Goal: Task Accomplishment & Management: Manage account settings

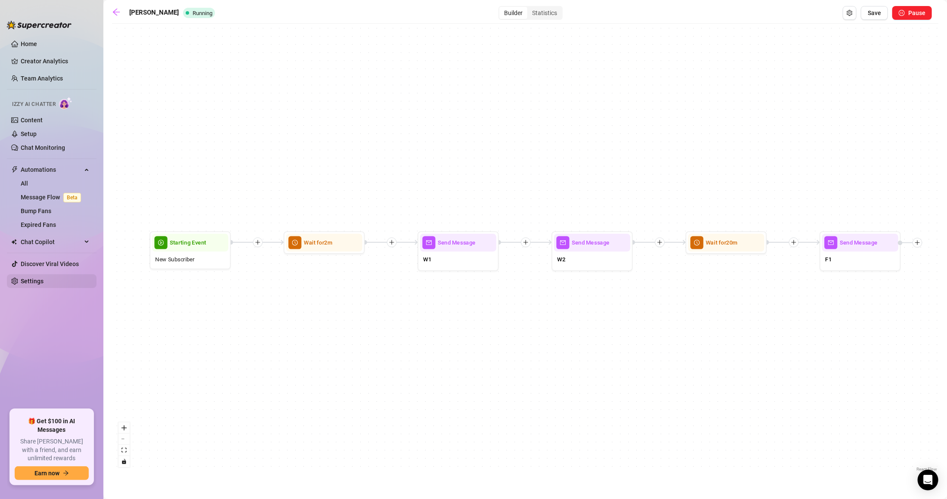
click at [43, 283] on link "Settings" at bounding box center [32, 281] width 23 height 7
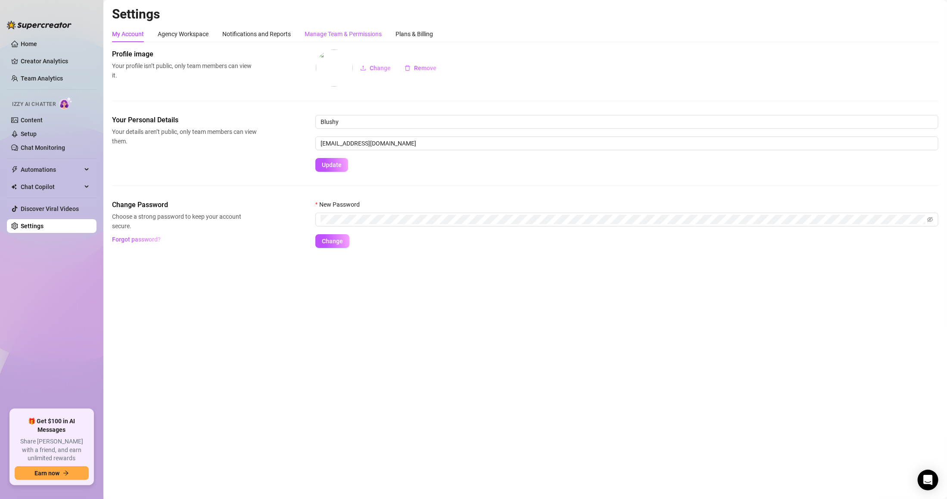
click at [340, 35] on div "Manage Team & Permissions" at bounding box center [342, 33] width 77 height 9
click at [322, 30] on div "Manage Team & Permissions" at bounding box center [342, 33] width 77 height 9
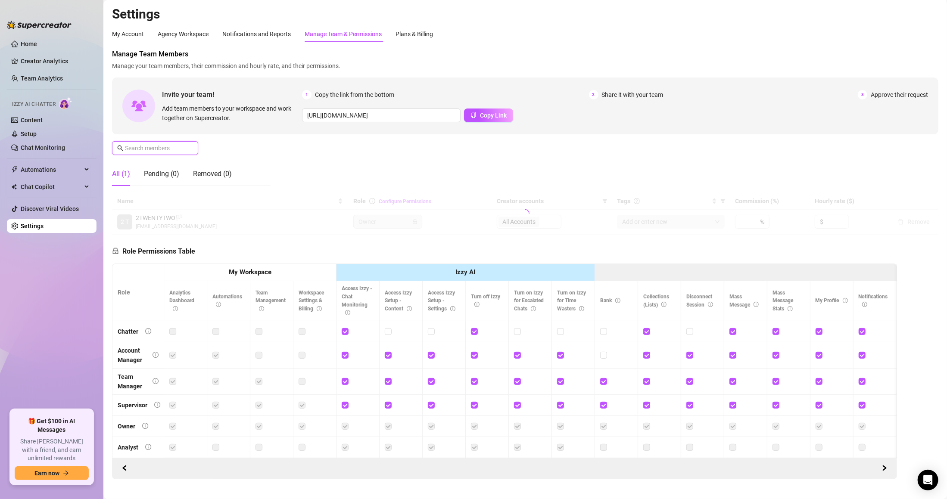
click at [176, 143] on span at bounding box center [155, 148] width 86 height 14
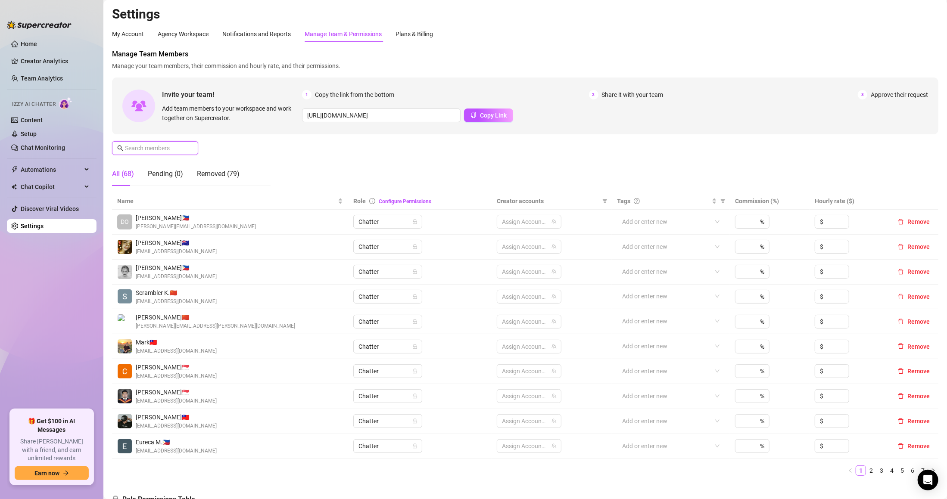
click at [176, 143] on input "text" at bounding box center [155, 147] width 61 height 9
click at [159, 149] on input "text" at bounding box center [155, 147] width 61 height 9
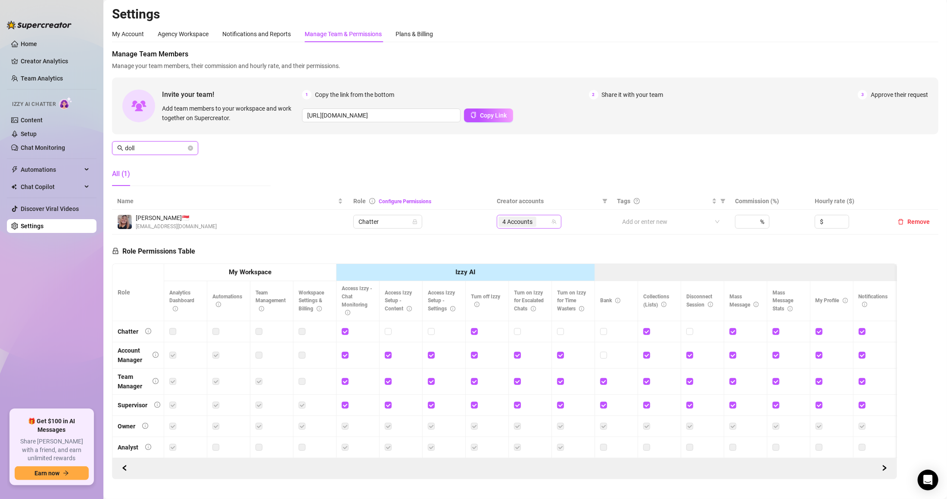
click at [528, 224] on span "4 Accounts" at bounding box center [517, 221] width 30 height 9
type input "doll"
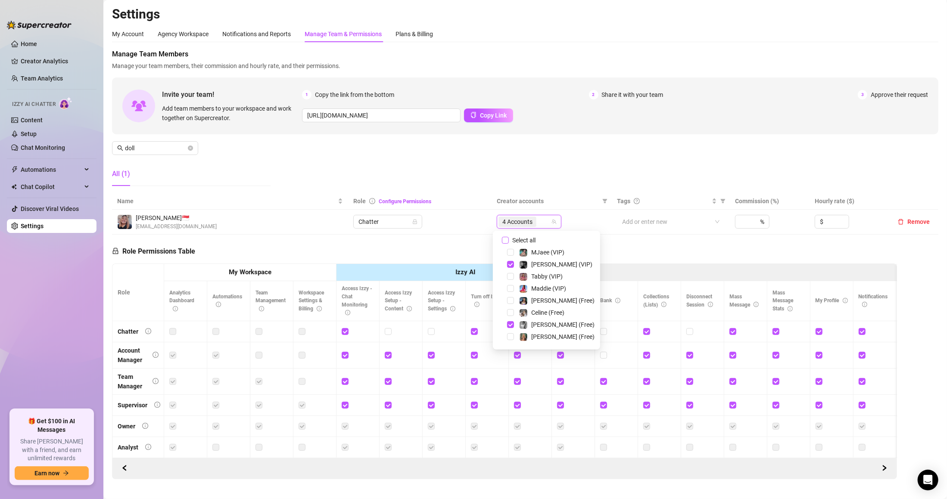
click at [519, 239] on span "Select all" at bounding box center [524, 240] width 30 height 9
click at [509, 239] on input "Select all" at bounding box center [505, 240] width 7 height 7
click at [519, 239] on span "Select all" at bounding box center [524, 240] width 30 height 9
click at [509, 239] on input "Select all" at bounding box center [505, 240] width 7 height 7
checkbox input "false"
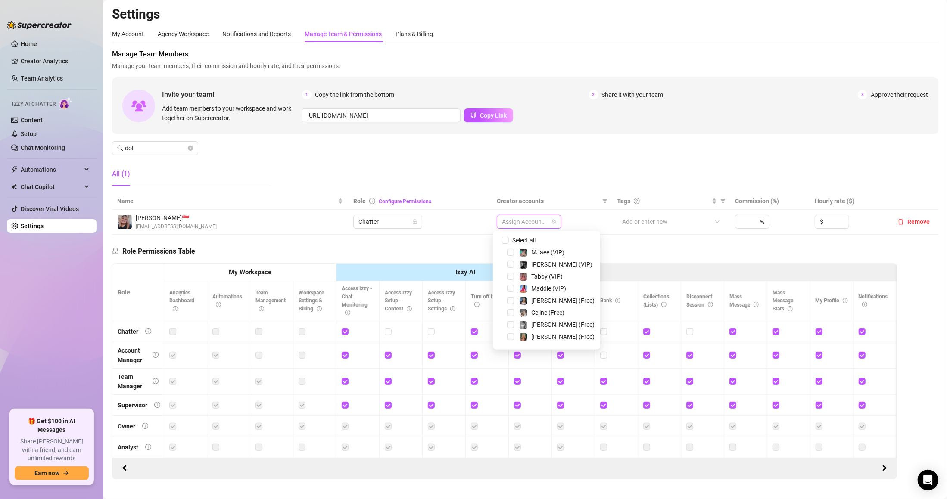
click at [521, 225] on div at bounding box center [524, 222] width 52 height 12
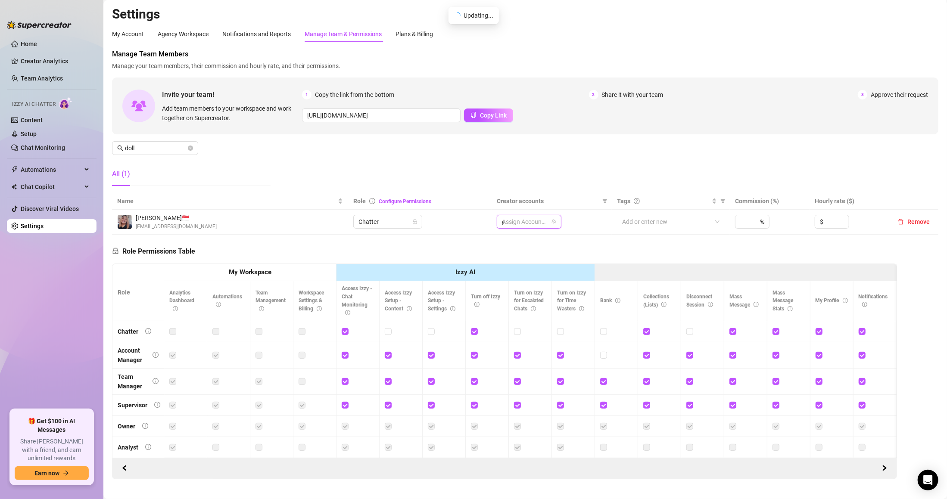
type input "ge"
click at [539, 275] on span "[US_STATE] (VIP)" at bounding box center [554, 276] width 46 height 7
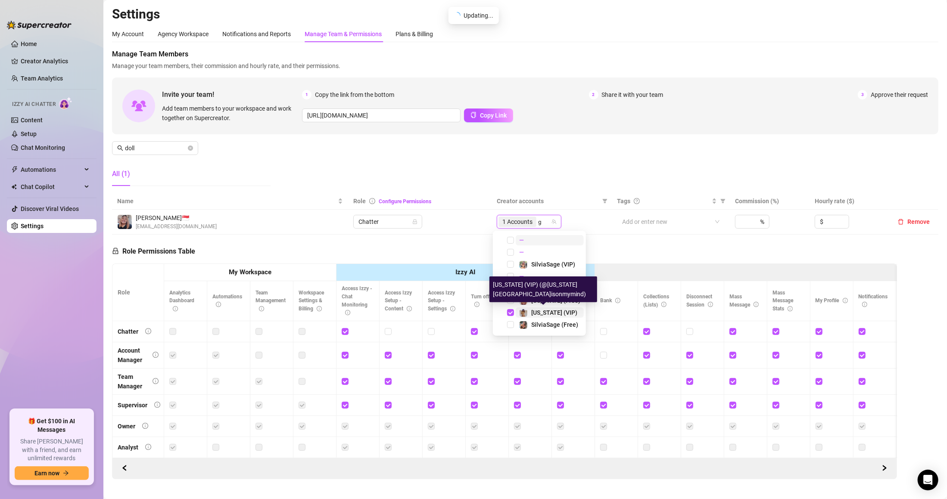
type input "ge"
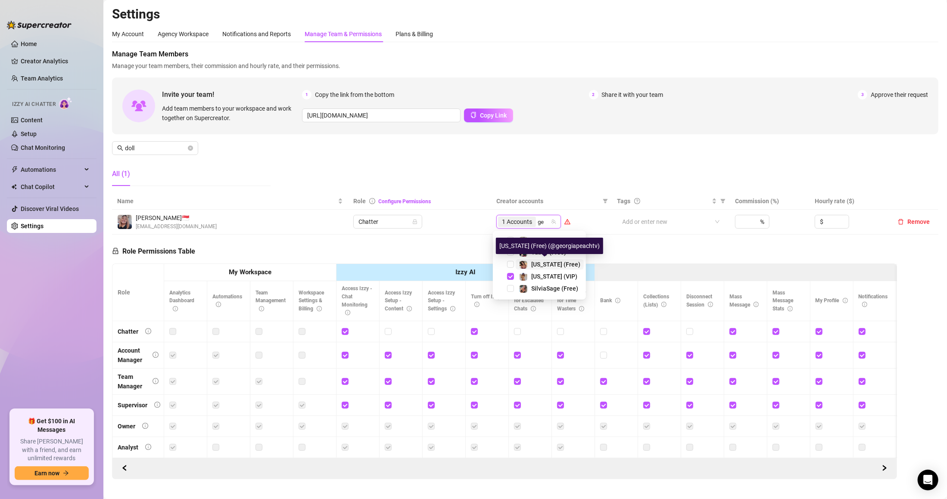
click at [537, 267] on span "[US_STATE] (Free)" at bounding box center [555, 264] width 49 height 7
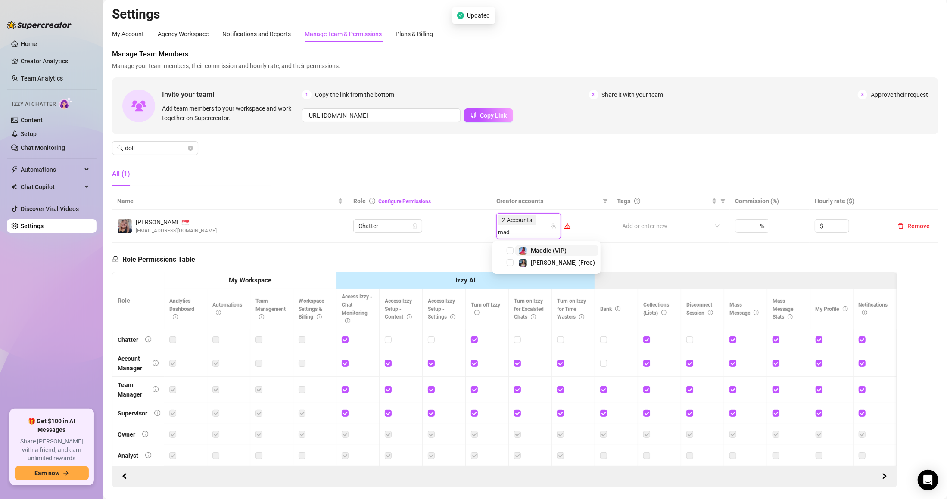
type input "madd"
click at [519, 261] on span at bounding box center [523, 263] width 9 height 9
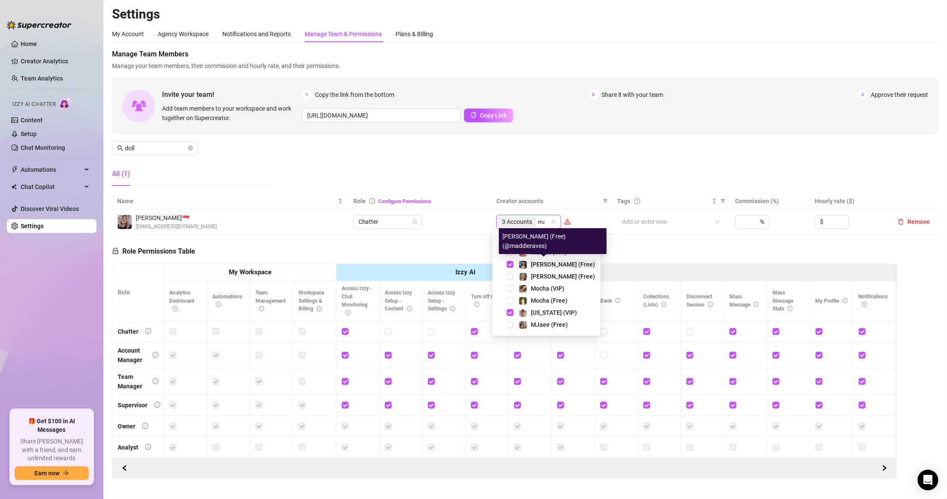
type input "mad"
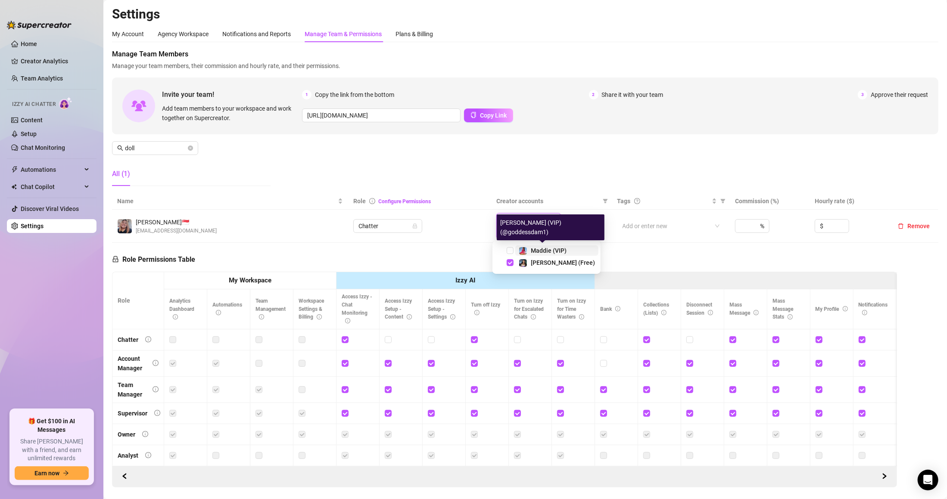
click at [527, 255] on div "Maddie (VIP)" at bounding box center [543, 250] width 48 height 10
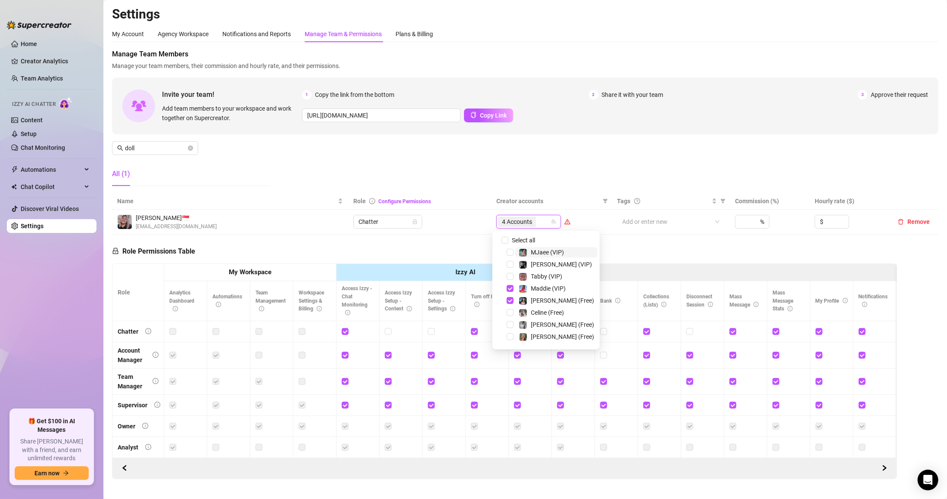
click at [440, 197] on th "Role Configure Permissions" at bounding box center [419, 201] width 143 height 17
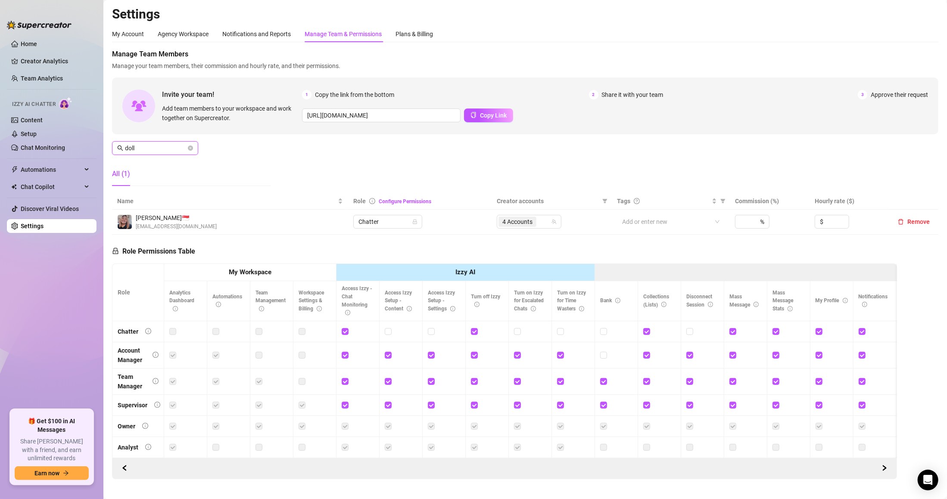
click at [168, 146] on input "doll" at bounding box center [155, 147] width 61 height 9
click at [523, 220] on span "4 Accounts" at bounding box center [517, 221] width 30 height 9
type input "annal"
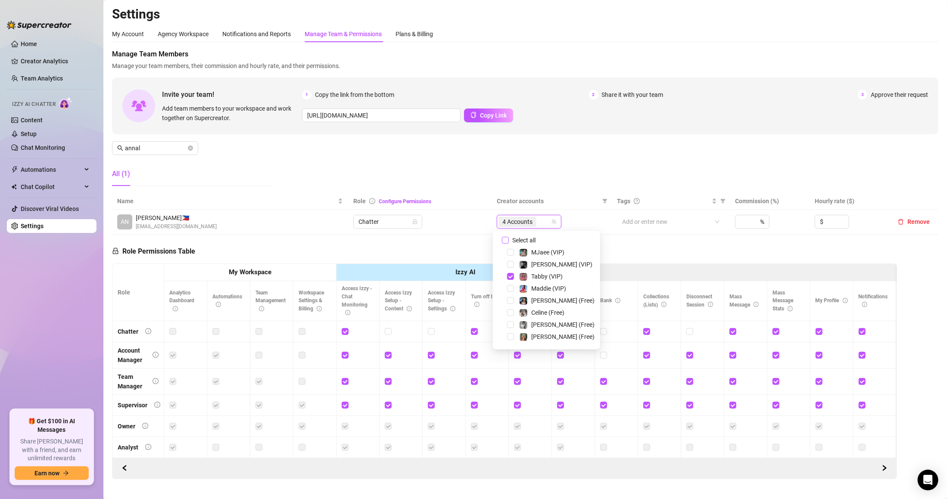
click at [530, 236] on span "Select all" at bounding box center [524, 240] width 30 height 9
click at [509, 237] on input "Select all" at bounding box center [505, 240] width 7 height 7
click at [530, 236] on span "Select all" at bounding box center [524, 240] width 30 height 9
click at [509, 237] on input "Select all" at bounding box center [505, 240] width 7 height 7
checkbox input "false"
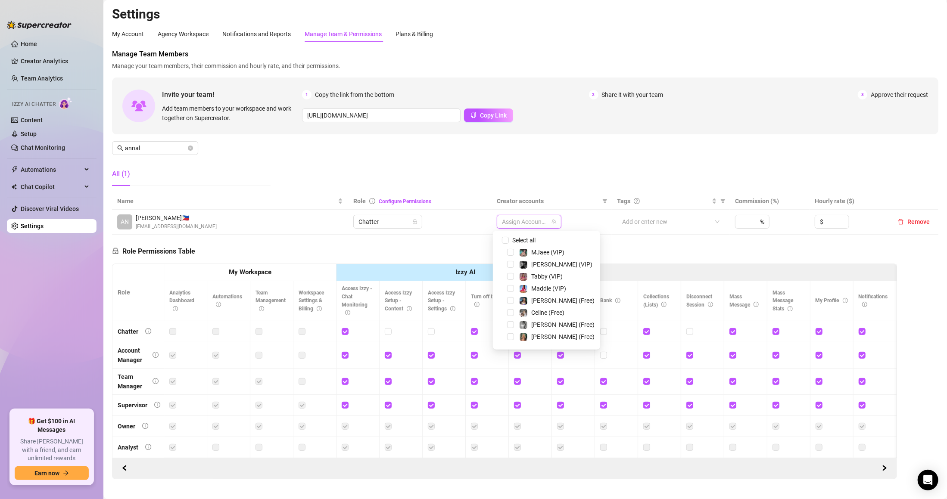
click at [521, 222] on div at bounding box center [524, 222] width 52 height 12
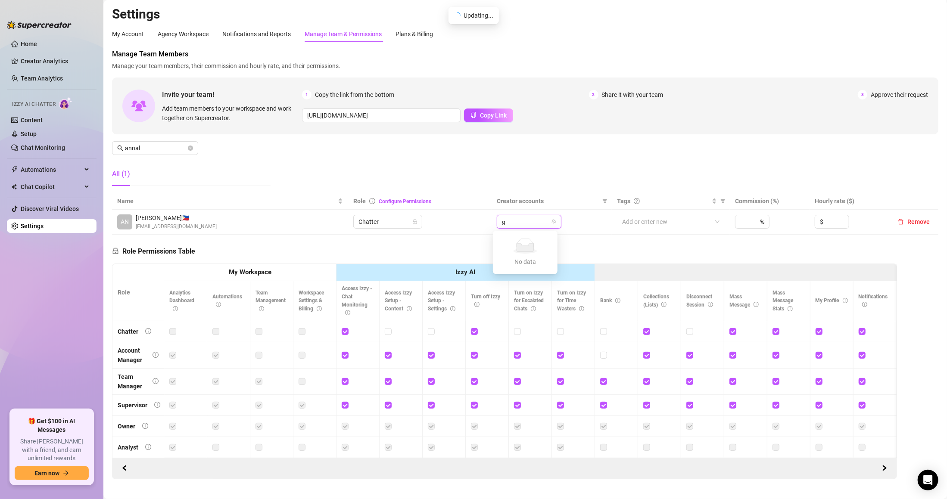
type input "ge"
click at [531, 261] on span "[US_STATE] (Free)" at bounding box center [555, 264] width 49 height 7
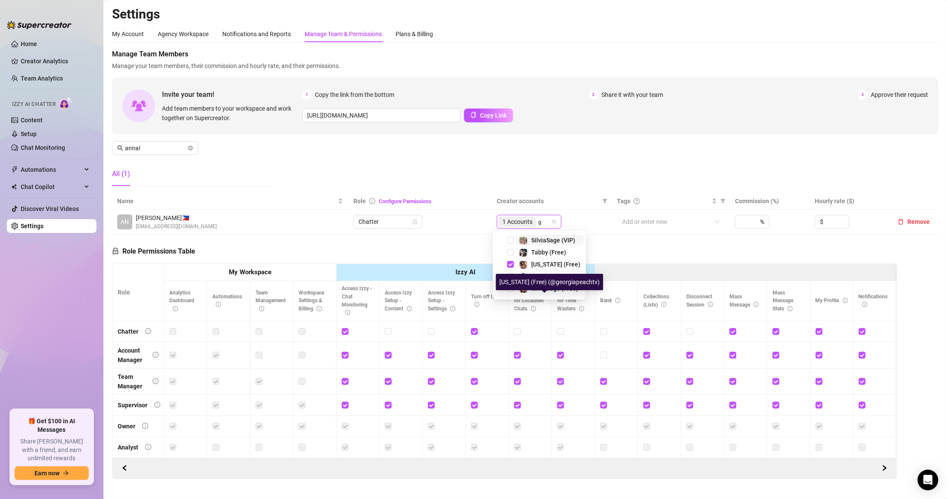
type input "ge"
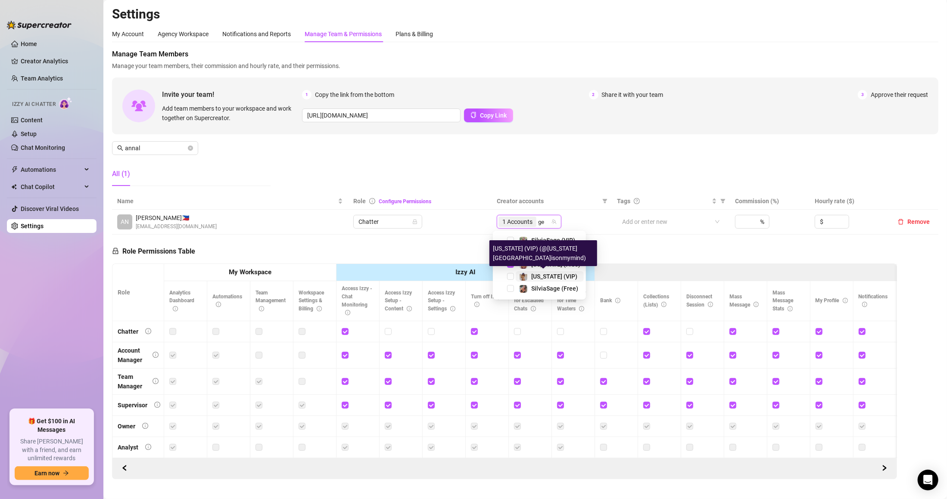
click at [535, 273] on span "[US_STATE] (VIP)" at bounding box center [554, 276] width 46 height 7
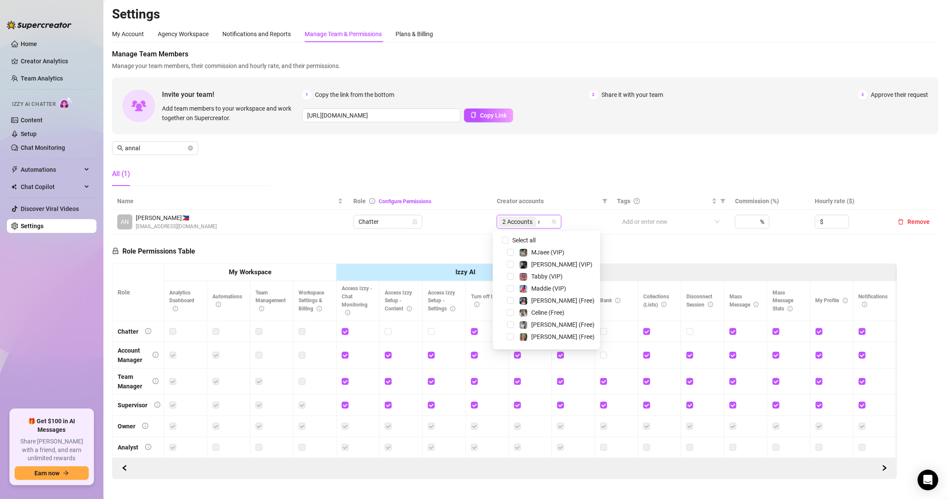
type input "mj"
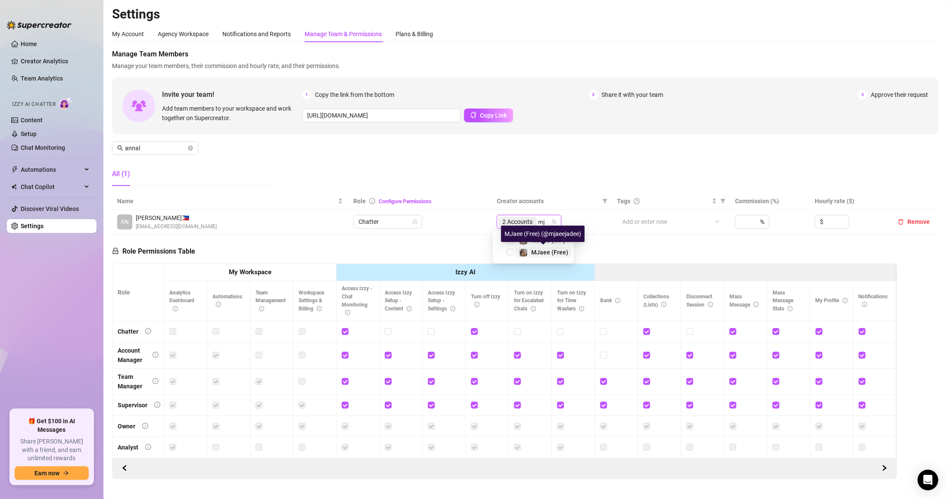
click at [535, 249] on span "MJaee (Free)" at bounding box center [549, 252] width 37 height 7
type input "mj"
click at [537, 240] on span "MJaee (VIP)" at bounding box center [548, 240] width 34 height 7
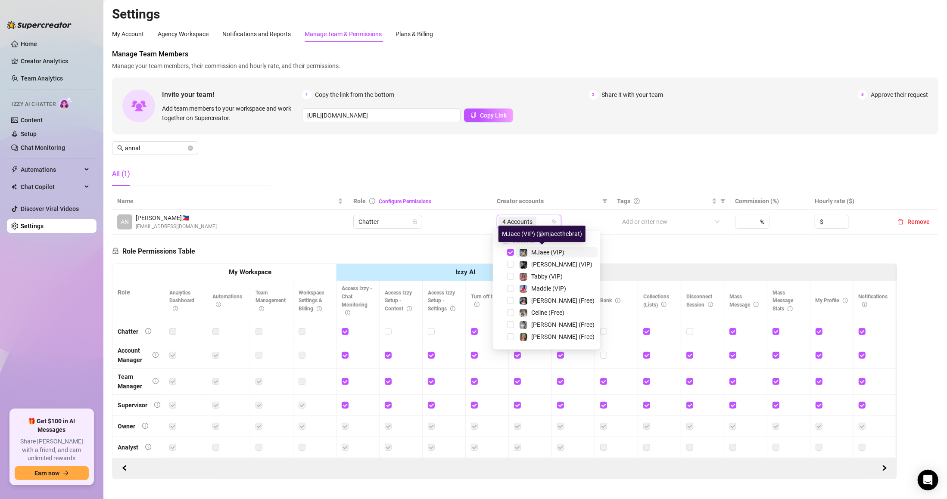
click at [537, 195] on th "Creator accounts" at bounding box center [551, 201] width 120 height 17
